Goal: Task Accomplishment & Management: Manage account settings

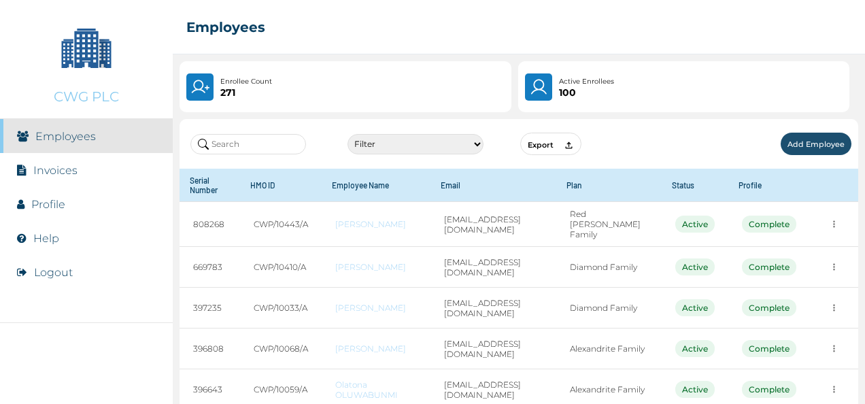
click at [260, 150] on input "text" at bounding box center [248, 144] width 116 height 20
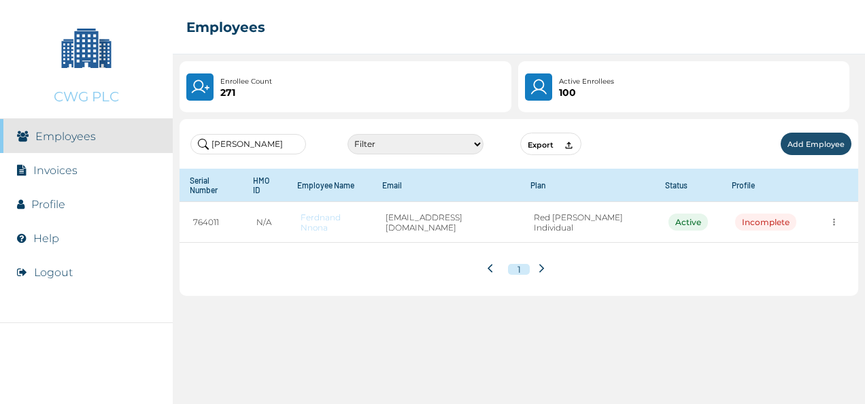
type input "[PERSON_NAME]"
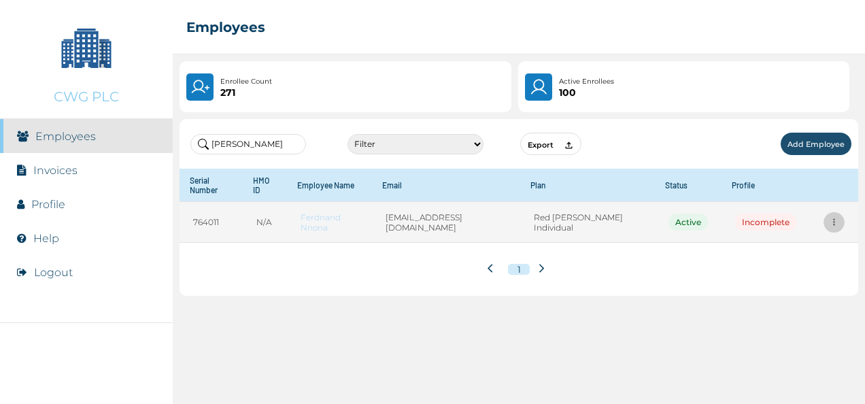
click at [836, 211] on button "more" at bounding box center [833, 221] width 21 height 21
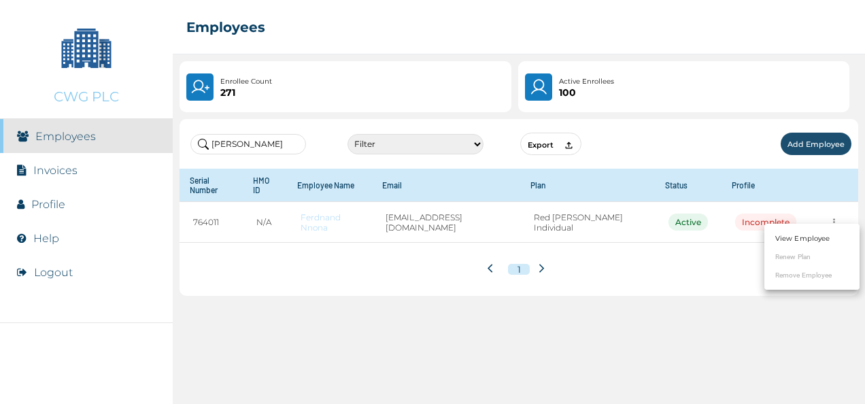
click at [811, 239] on link "View Employee" at bounding box center [802, 238] width 54 height 10
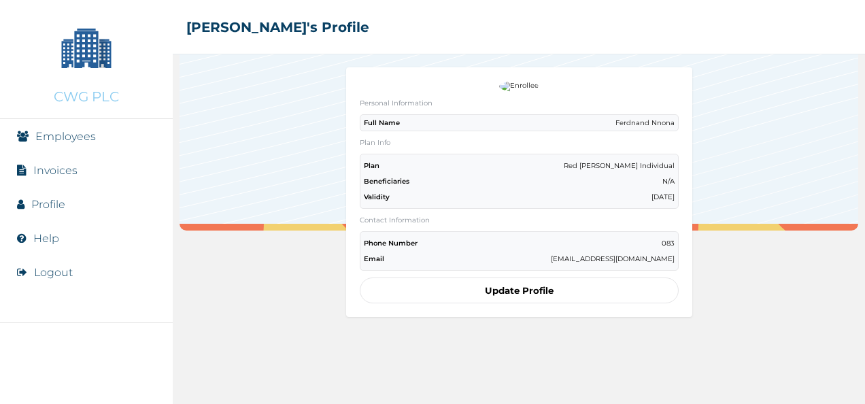
scroll to position [72, 0]
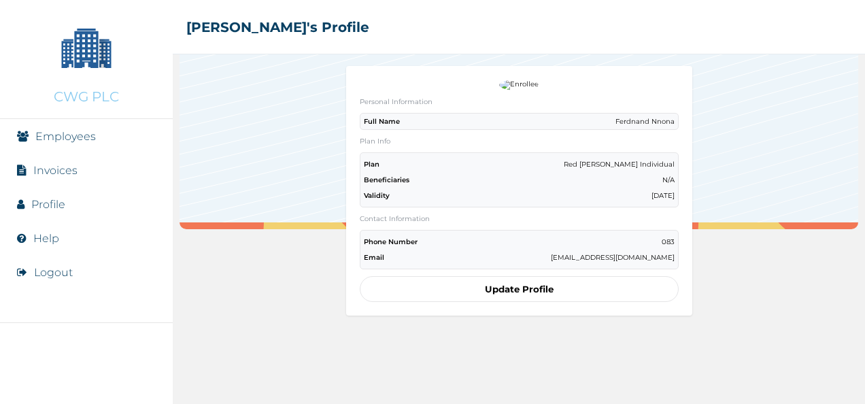
click at [510, 291] on button "Update Profile" at bounding box center [519, 289] width 319 height 26
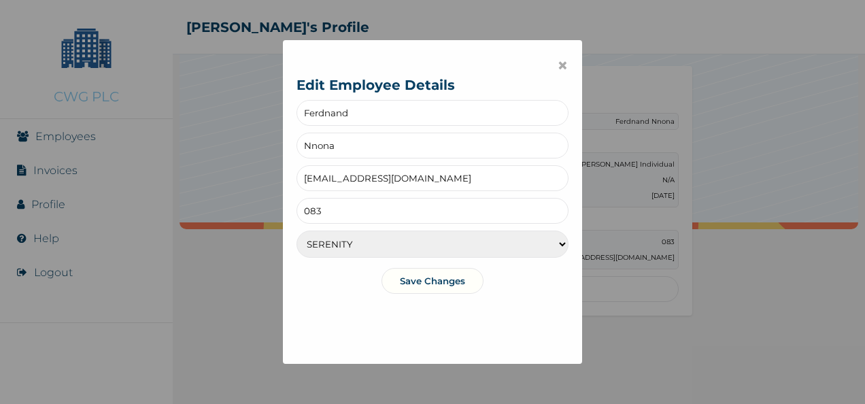
click at [430, 175] on input "[EMAIL_ADDRESS][DOMAIN_NAME]" at bounding box center [432, 178] width 272 height 26
type input "u"
paste input "[EMAIL_ADDRESS][DOMAIN_NAME]"
type input "[EMAIL_ADDRESS][DOMAIN_NAME]"
click at [551, 243] on select "SERENITY SERENITY LITE TRANQUILITY" at bounding box center [432, 243] width 272 height 27
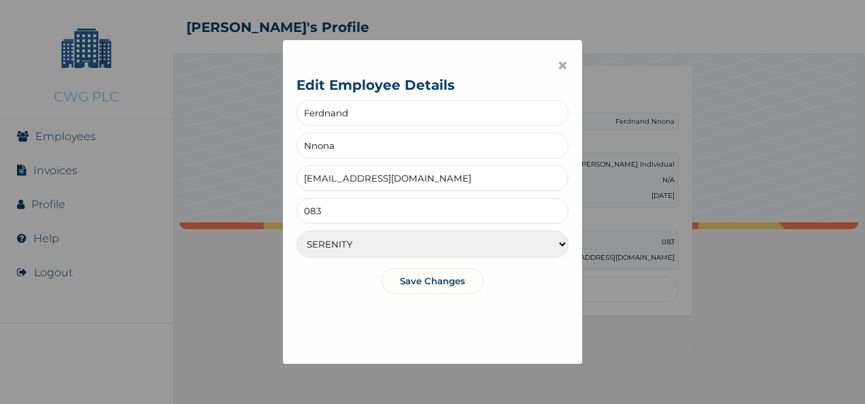
click at [722, 161] on div "× Edit Employee Details Ferdnand Nnona [EMAIL_ADDRESS][DOMAIN_NAME] 083 SERENIT…" at bounding box center [432, 202] width 865 height 404
click at [428, 279] on button "Save Changes" at bounding box center [432, 281] width 102 height 26
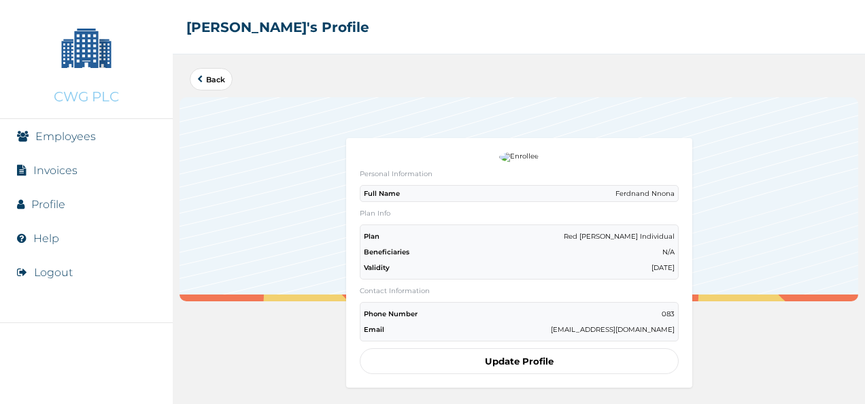
click at [453, 250] on div "Beneficiaries N/A" at bounding box center [519, 251] width 311 height 9
click at [204, 87] on button "Back" at bounding box center [211, 79] width 43 height 22
click at [207, 83] on link "Back" at bounding box center [211, 78] width 28 height 7
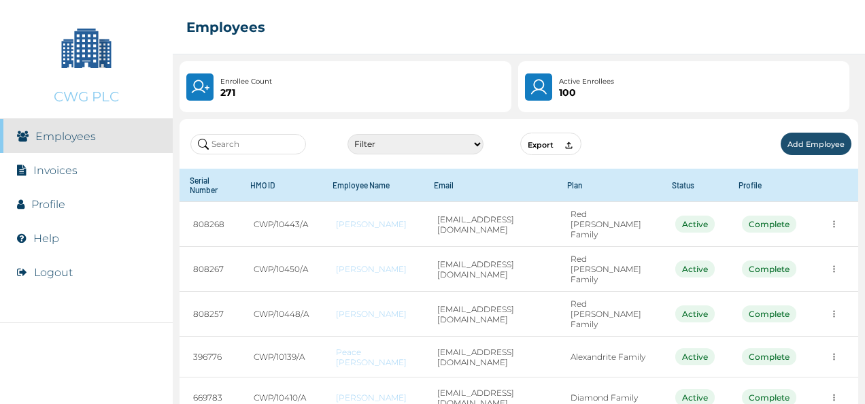
click at [237, 136] on input "text" at bounding box center [248, 144] width 116 height 20
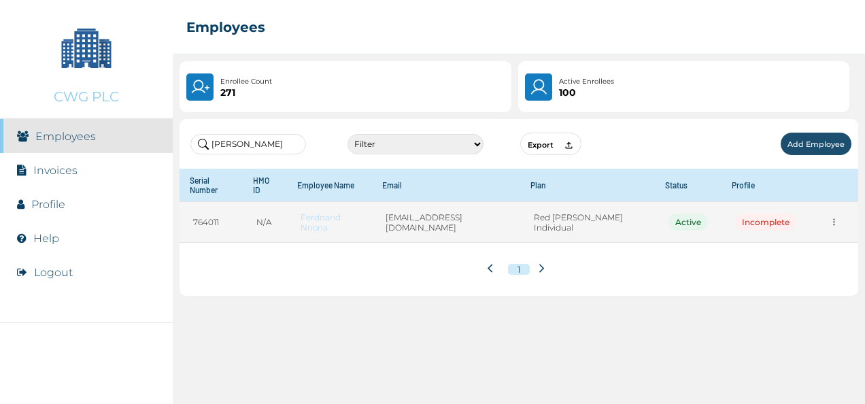
type input "[PERSON_NAME]"
click at [468, 217] on td "[EMAIL_ADDRESS][DOMAIN_NAME]" at bounding box center [445, 222] width 147 height 41
click at [829, 217] on icon "more" at bounding box center [834, 222] width 10 height 10
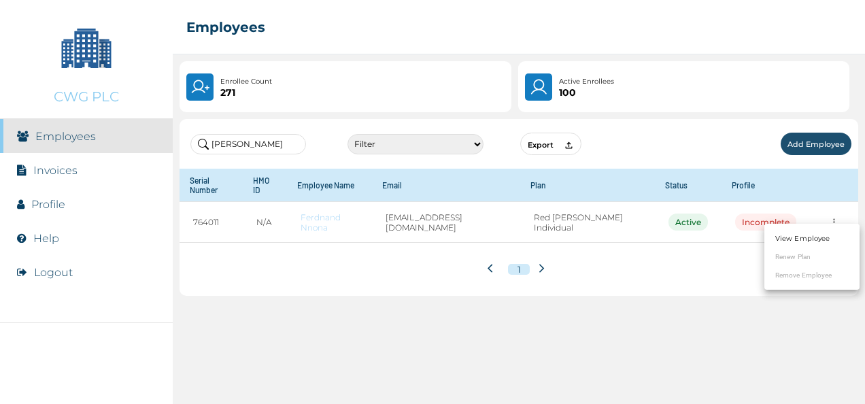
click at [788, 257] on ul "View Employee Renew Plan Remove Employee" at bounding box center [811, 257] width 95 height 66
click at [797, 237] on link "View Employee" at bounding box center [802, 238] width 54 height 10
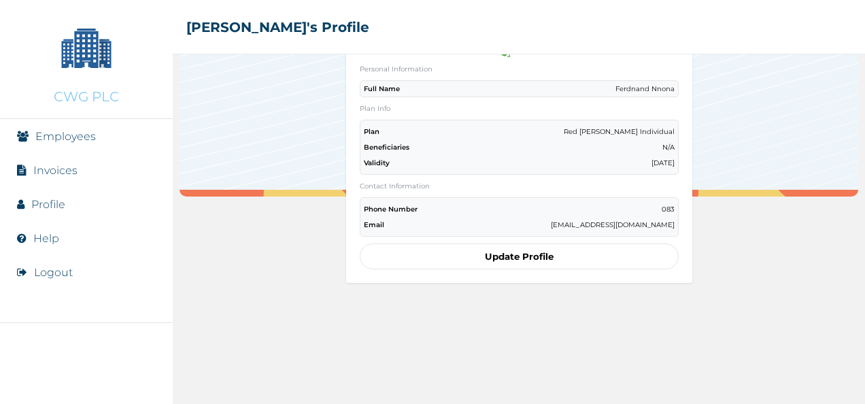
scroll to position [111, 0]
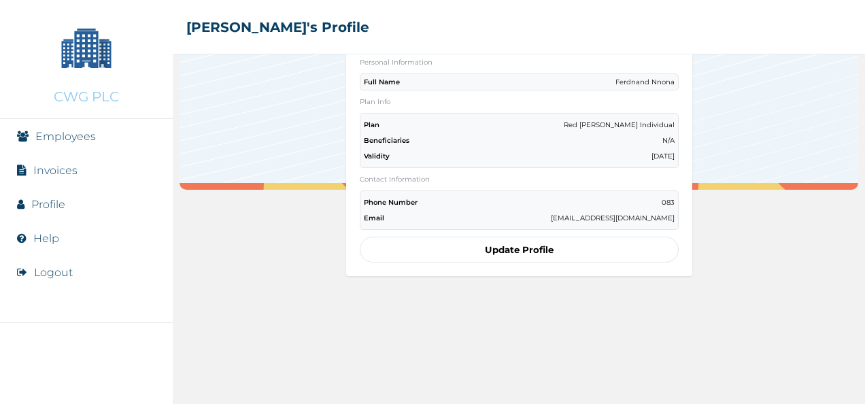
click at [521, 242] on button "Update Profile" at bounding box center [519, 250] width 319 height 26
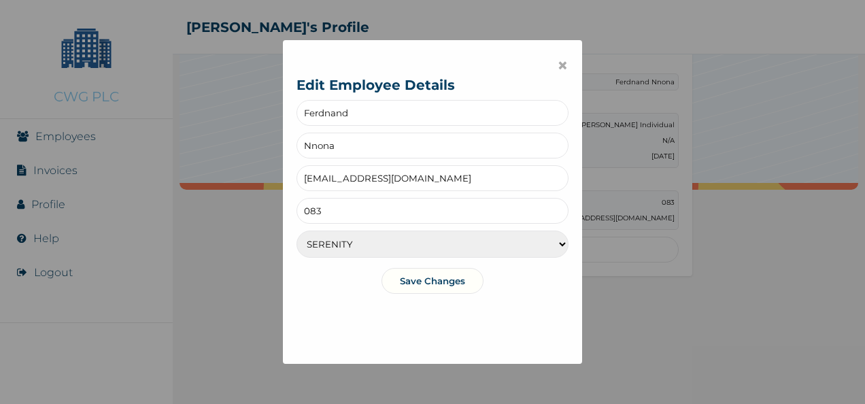
click at [423, 282] on button "Save Changes" at bounding box center [432, 281] width 102 height 26
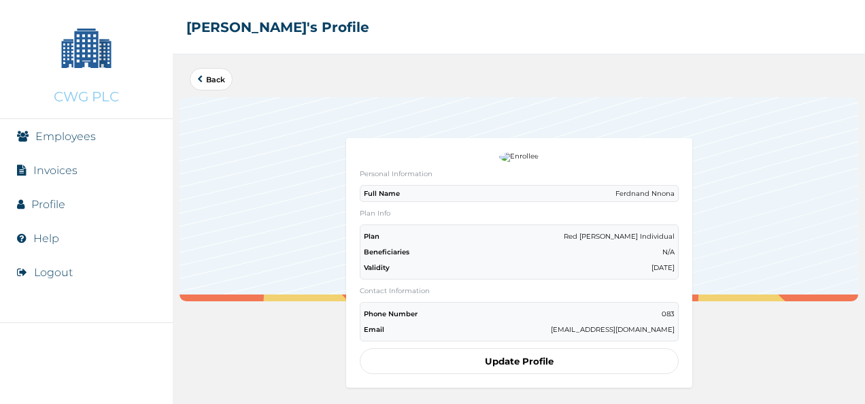
click at [341, 108] on div at bounding box center [518, 199] width 678 height 204
click at [211, 73] on button "Back" at bounding box center [211, 79] width 43 height 22
click at [200, 84] on button "Back" at bounding box center [211, 79] width 43 height 22
click at [54, 174] on link "Invoices" at bounding box center [55, 170] width 44 height 13
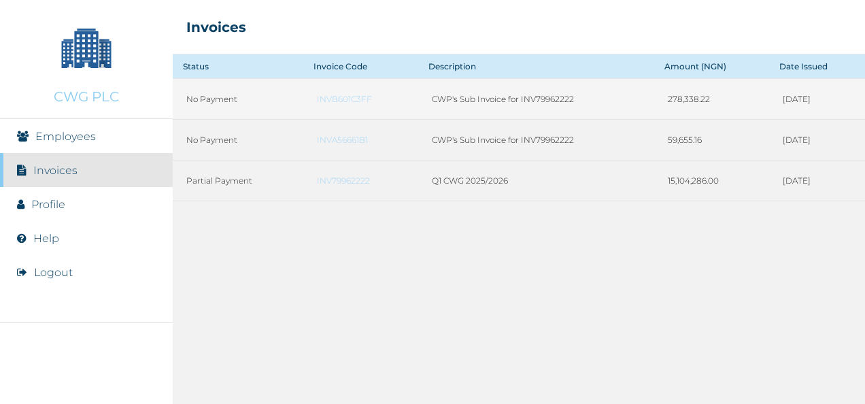
click at [342, 98] on link "INVB601C3FF" at bounding box center [361, 99] width 88 height 10
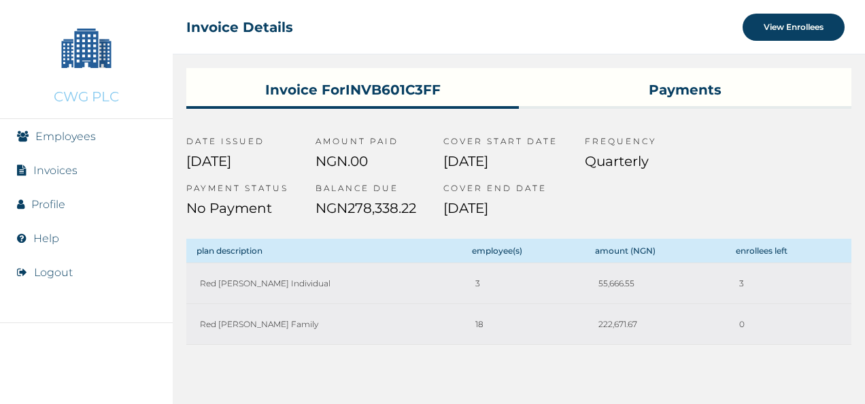
click at [646, 84] on h3 "Payments" at bounding box center [685, 87] width 332 height 38
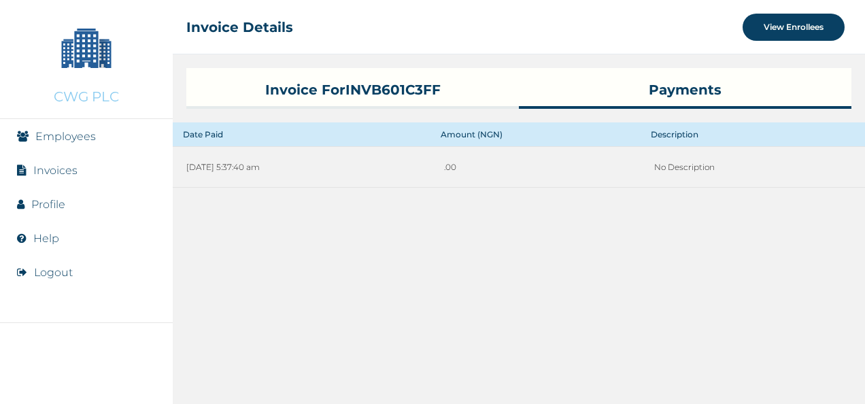
click at [362, 89] on h3 "Invoice for INVB601C3FF" at bounding box center [352, 87] width 332 height 38
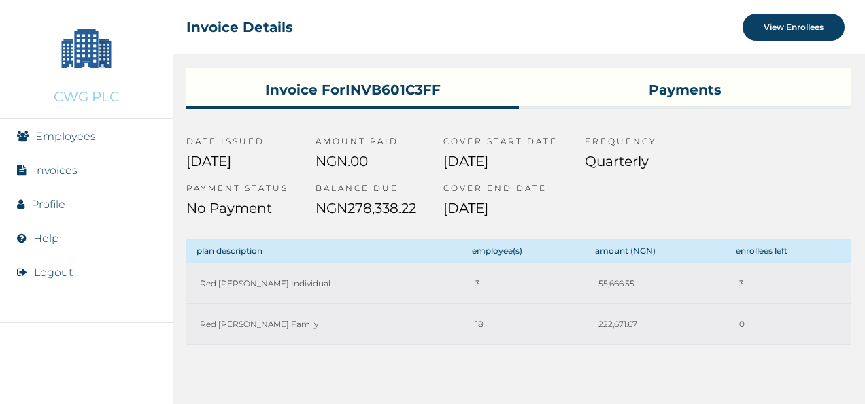
click at [683, 88] on h3 "Payments" at bounding box center [685, 87] width 332 height 38
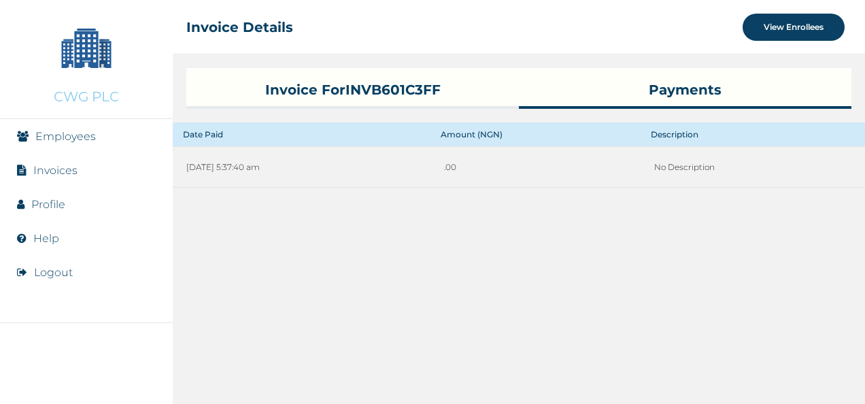
click at [326, 86] on h3 "Invoice for INVB601C3FF" at bounding box center [352, 87] width 332 height 38
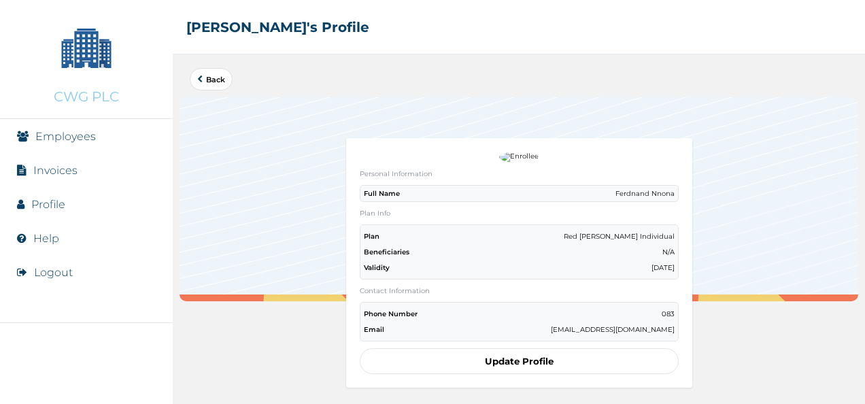
click at [201, 80] on icon at bounding box center [199, 78] width 5 height 7
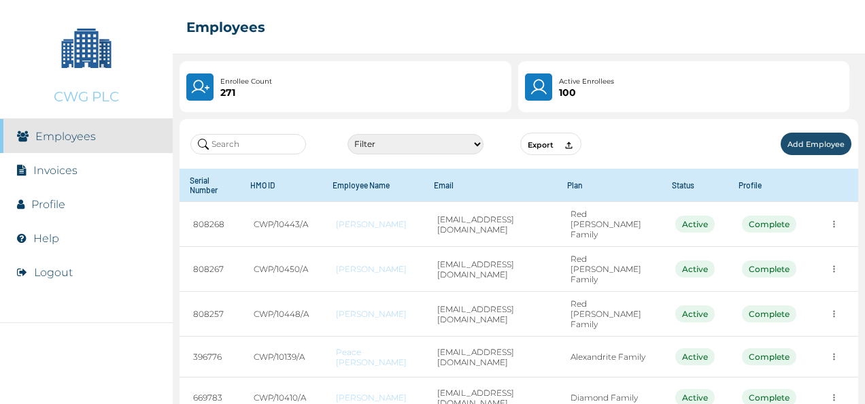
click at [267, 142] on input "text" at bounding box center [248, 144] width 116 height 20
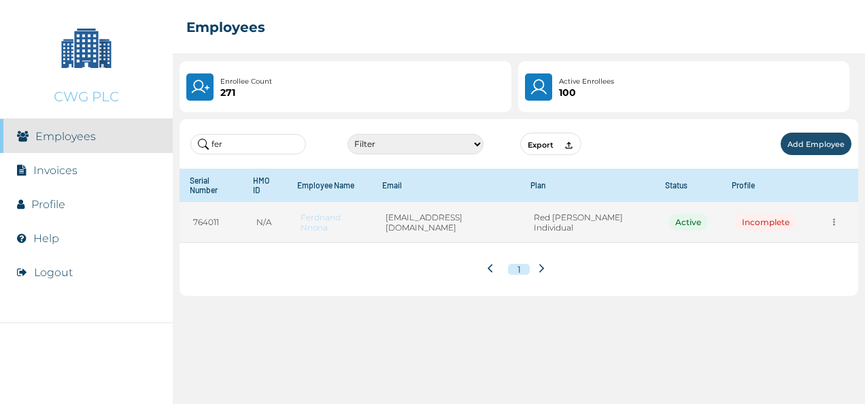
type input "fer"
click at [757, 214] on div "Incomplete" at bounding box center [765, 221] width 61 height 17
click at [829, 217] on icon "more" at bounding box center [834, 222] width 10 height 10
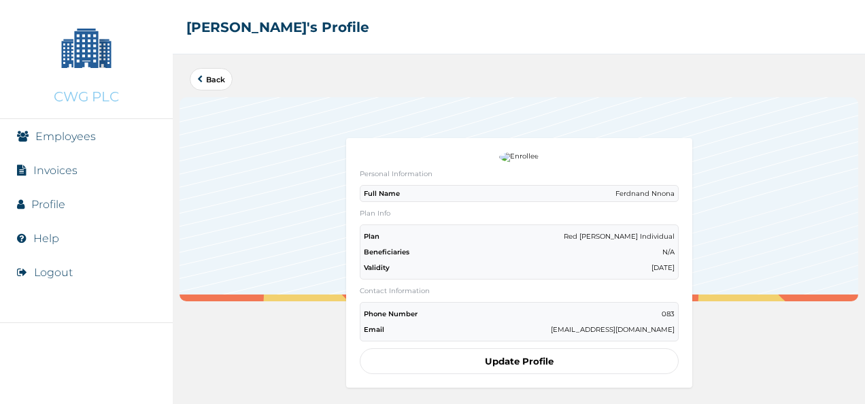
click at [210, 82] on link "Back" at bounding box center [211, 78] width 28 height 7
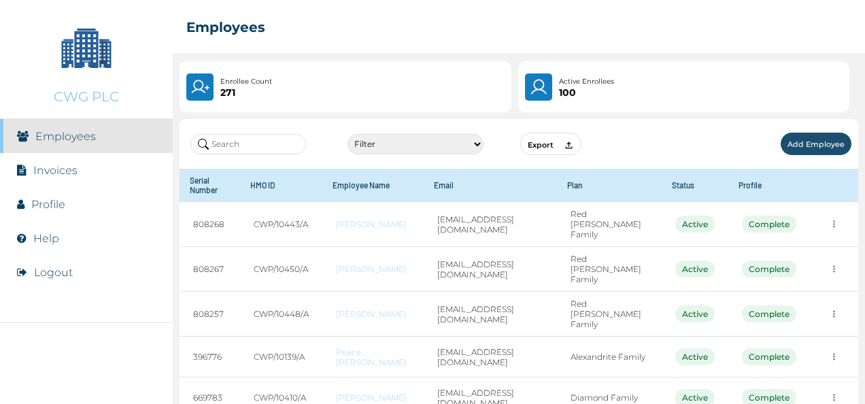
click at [257, 148] on input "text" at bounding box center [248, 144] width 116 height 20
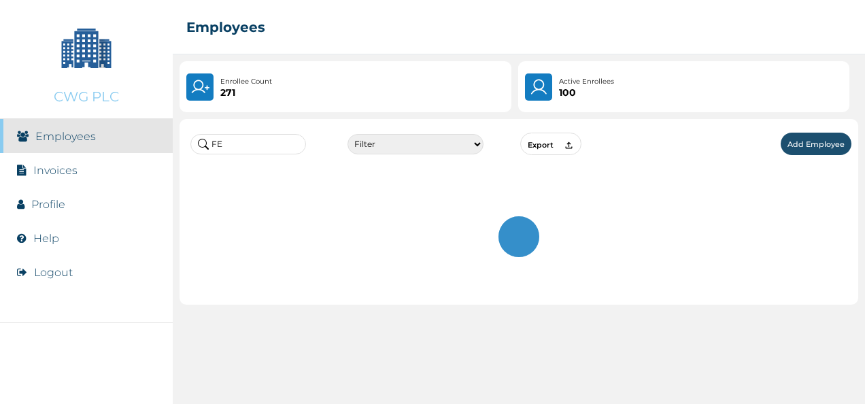
type input "F"
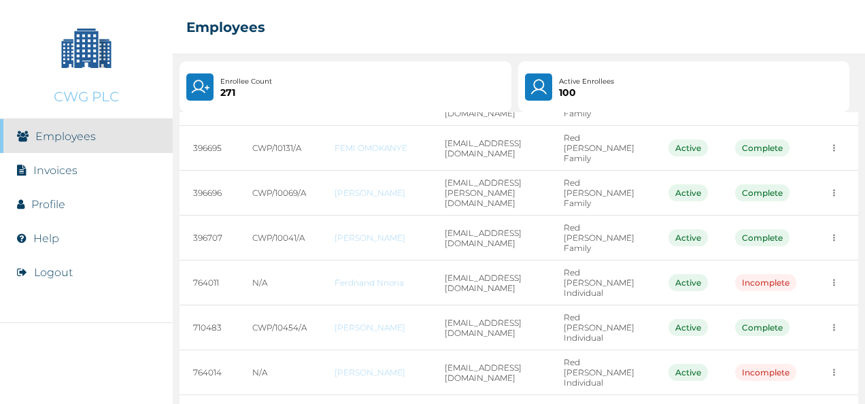
scroll to position [162, 0]
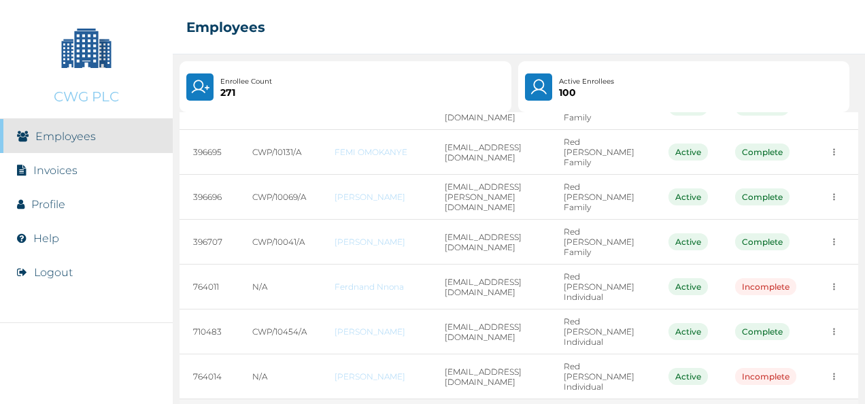
type input "fer"
